Goal: Navigation & Orientation: Understand site structure

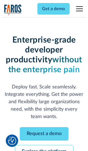
scroll to position [58, 0]
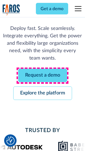
click at [42, 76] on link "Request a demo" at bounding box center [42, 75] width 49 height 13
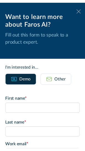
scroll to position [0, 0]
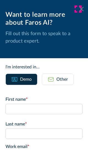
click at [79, 9] on icon at bounding box center [81, 9] width 4 height 4
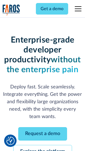
scroll to position [76, 0]
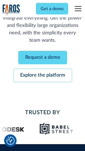
click at [42, 76] on link "Explore the platform" at bounding box center [42, 75] width 58 height 13
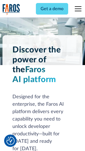
scroll to position [4179, 0]
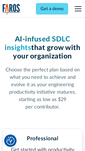
scroll to position [870, 0]
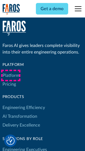
click at [11, 75] on link "Platform" at bounding box center [10, 75] width 17 height 9
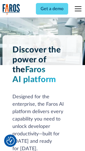
scroll to position [4356, 0]
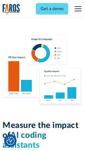
scroll to position [3425, 0]
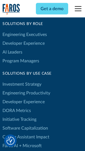
click at [16, 106] on link "DORA Metrics" at bounding box center [16, 110] width 28 height 9
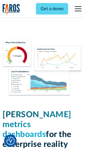
scroll to position [2429, 0]
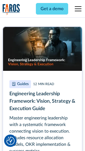
scroll to position [2512, 0]
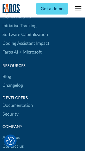
click at [13, 81] on link "Changelog" at bounding box center [12, 85] width 20 height 9
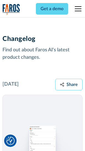
scroll to position [6728, 0]
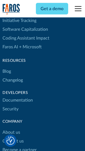
click at [11, 128] on link "About us" at bounding box center [11, 132] width 18 height 9
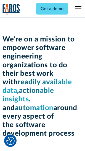
scroll to position [1897, 0]
